Goal: Task Accomplishment & Management: Manage account settings

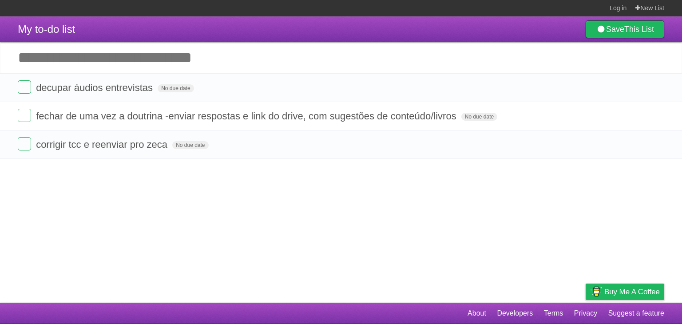
click at [300, 151] on form "corrigir tcc e reenviar pro zeca No due date White Red Blue Green Purple Orange" at bounding box center [341, 144] width 647 height 15
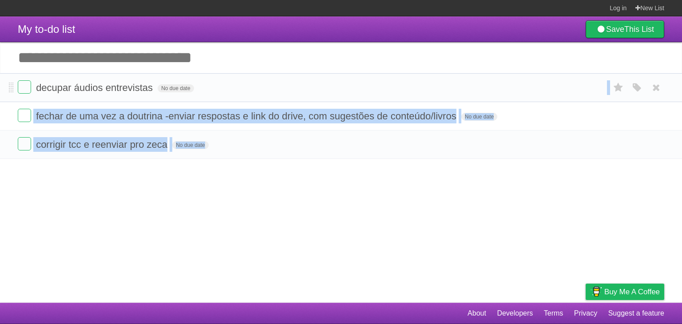
drag, startPoint x: 0, startPoint y: 0, endPoint x: 302, endPoint y: 88, distance: 314.5
click at [302, 88] on ul "decupar áudios entrevistas No due date White Red Blue Green Purple Orange fecha…" at bounding box center [341, 116] width 682 height 86
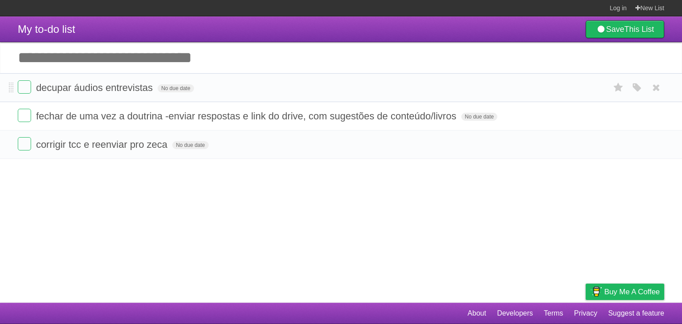
click at [302, 88] on form "decupar áudios entrevistas No due date White Red Blue Green Purple Orange" at bounding box center [341, 87] width 647 height 15
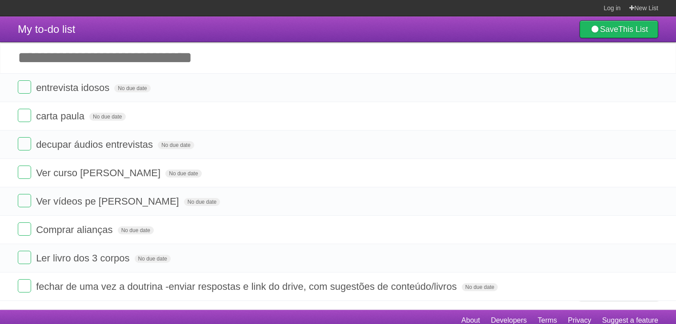
scroll to position [7, 0]
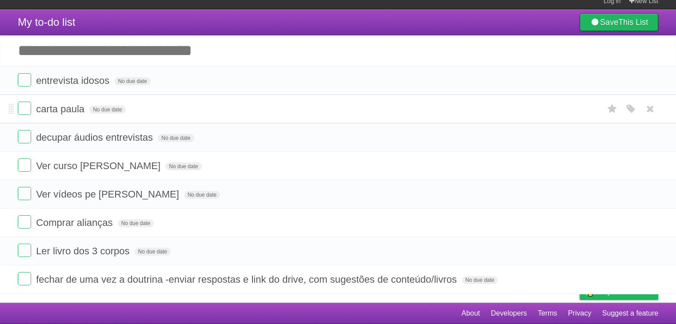
click at [249, 111] on form "carta paula No due date White Red Blue Green Purple Orange" at bounding box center [338, 109] width 640 height 15
drag, startPoint x: 249, startPoint y: 111, endPoint x: 275, endPoint y: 152, distance: 47.9
click at [275, 152] on ul "entrevista idosos No due date White Red Blue Green Purple Orange carta [PERSON_…" at bounding box center [338, 180] width 676 height 228
click at [275, 152] on li "decupar áudios entrevistas No due date White Red Blue Green Purple Orange" at bounding box center [338, 137] width 676 height 29
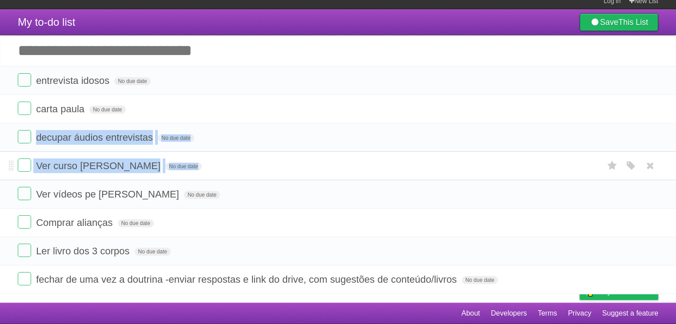
drag, startPoint x: 275, startPoint y: 152, endPoint x: 276, endPoint y: 176, distance: 24.0
click at [276, 176] on ul "entrevista idosos No due date White Red Blue Green Purple Orange carta [PERSON_…" at bounding box center [338, 180] width 676 height 228
click at [276, 176] on li "Ver curso [PERSON_NAME] No due date White Red Blue Green Purple Orange" at bounding box center [338, 165] width 676 height 29
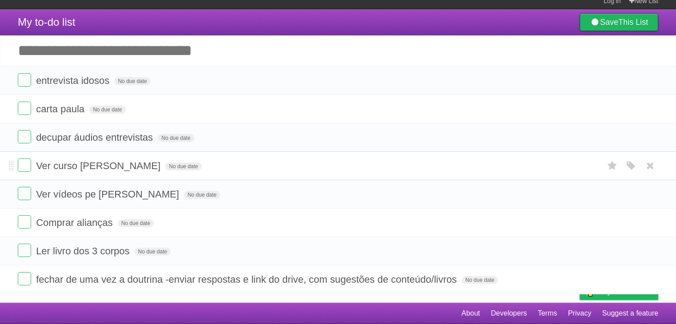
click at [276, 176] on li "Ver curso [PERSON_NAME] No due date White Red Blue Green Purple Orange" at bounding box center [338, 165] width 676 height 29
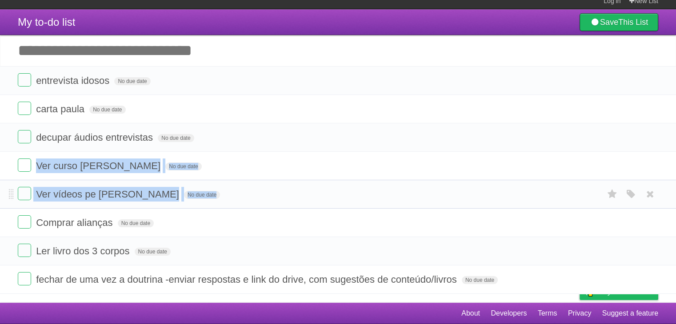
drag, startPoint x: 276, startPoint y: 176, endPoint x: 277, endPoint y: 195, distance: 19.1
click at [277, 195] on ul "entrevista idosos No due date White Red Blue Green Purple Orange carta [PERSON_…" at bounding box center [338, 180] width 676 height 228
click at [277, 195] on form "Ver vídeos pe [PERSON_NAME] No due date White Red Blue Green Purple Orange" at bounding box center [338, 194] width 640 height 15
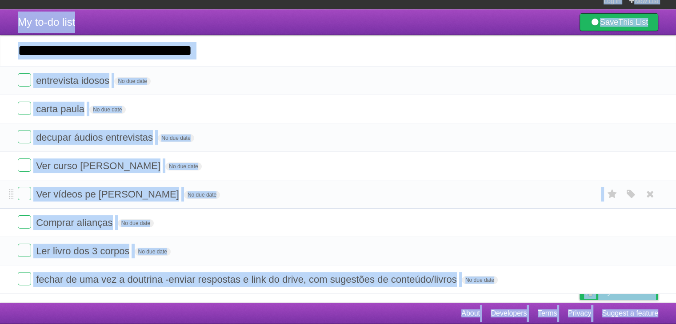
click at [277, 195] on form "Ver vídeos pe [PERSON_NAME] No due date White Red Blue Green Purple Orange" at bounding box center [338, 194] width 640 height 15
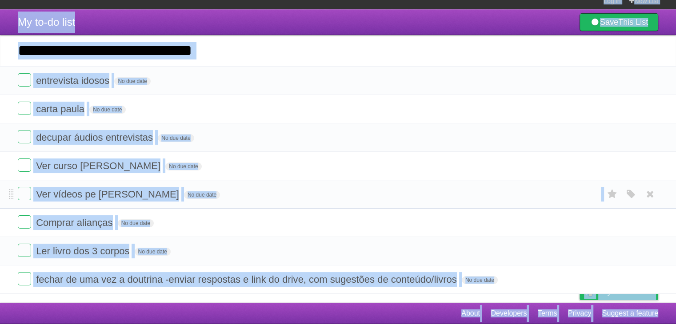
click at [277, 195] on form "Ver vídeos pe [PERSON_NAME] No due date White Red Blue Green Purple Orange" at bounding box center [338, 194] width 640 height 15
